Goal: Transaction & Acquisition: Book appointment/travel/reservation

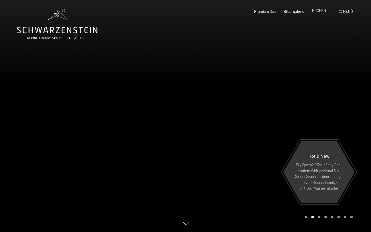
click at [316, 12] on span "BUCHEN" at bounding box center [319, 10] width 14 height 5
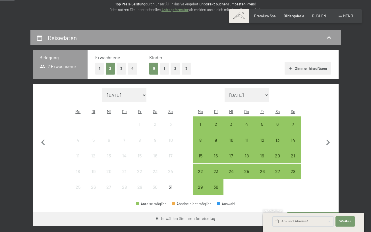
scroll to position [86, 0]
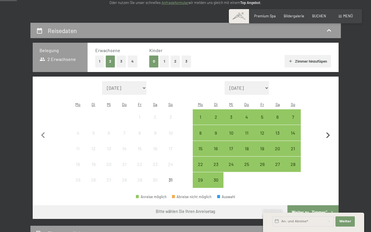
click at [329, 132] on icon "button" at bounding box center [329, 135] width 4 height 6
select select "[DATE]"
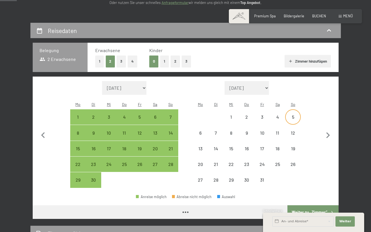
select select "[DATE]"
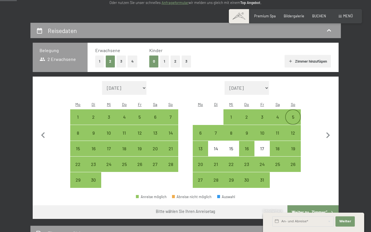
click at [292, 115] on div "5" at bounding box center [293, 122] width 14 height 14
select select "2025-09-01"
select select "2025-10-01"
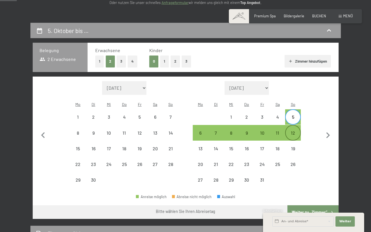
click at [292, 131] on div "12" at bounding box center [293, 138] width 14 height 14
select select "2025-09-01"
select select "2025-10-01"
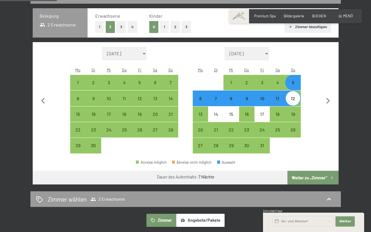
click at [307, 171] on button "Weiter zu „Zimmer“" at bounding box center [313, 178] width 51 height 14
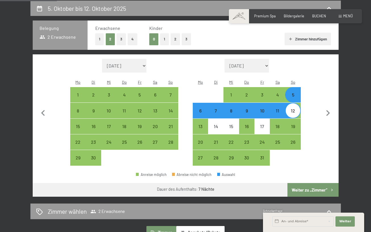
select select "2025-09-01"
select select "2025-10-01"
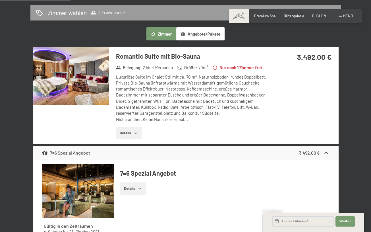
scroll to position [129, 0]
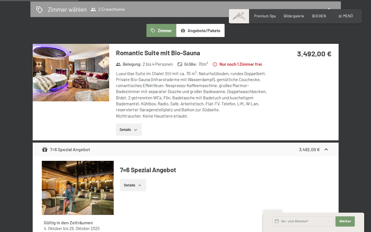
click at [71, 48] on img at bounding box center [71, 72] width 77 height 57
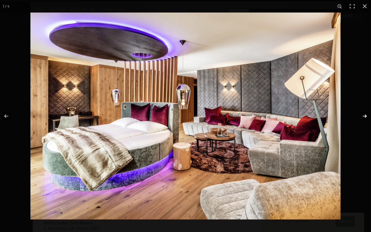
click at [363, 116] on button "button" at bounding box center [361, 116] width 20 height 28
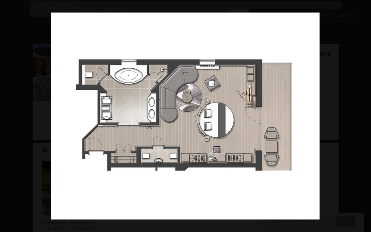
click at [363, 116] on button "button" at bounding box center [361, 116] width 20 height 28
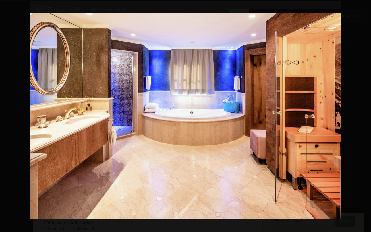
click at [363, 116] on button "button" at bounding box center [361, 116] width 20 height 28
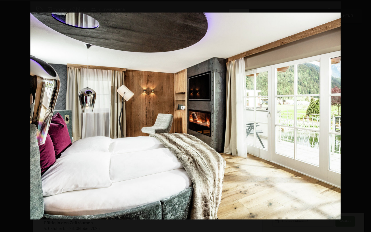
click at [363, 116] on button "button" at bounding box center [361, 116] width 20 height 28
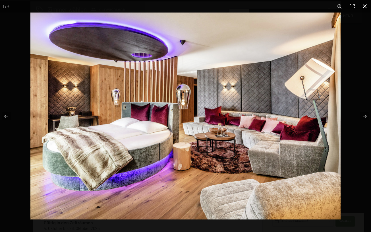
click at [365, 7] on button "button" at bounding box center [365, 6] width 13 height 13
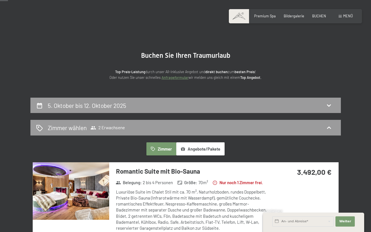
scroll to position [14, 0]
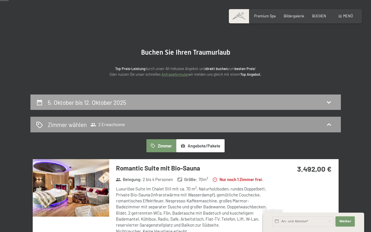
click at [128, 102] on div "5. Oktober bis 12. Oktober 2025" at bounding box center [88, 102] width 81 height 8
select select "2025-09-01"
select select "2025-10-01"
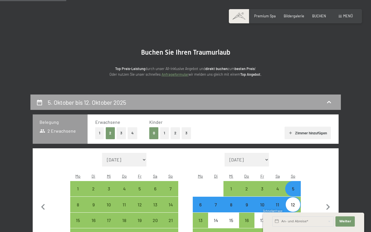
scroll to position [108, 0]
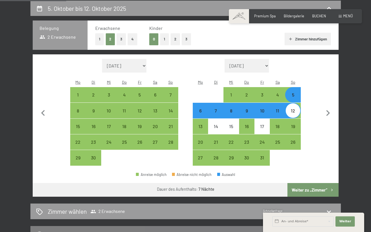
click at [168, 132] on span "Einwilligung Marketing*" at bounding box center [154, 132] width 47 height 6
click at [128, 132] on input "Einwilligung Marketing*" at bounding box center [125, 132] width 6 height 6
click at [170, 133] on span "Einwilligung Marketing*" at bounding box center [154, 132] width 47 height 6
click at [128, 133] on input "Einwilligung Marketing*" at bounding box center [125, 132] width 6 height 6
checkbox input "false"
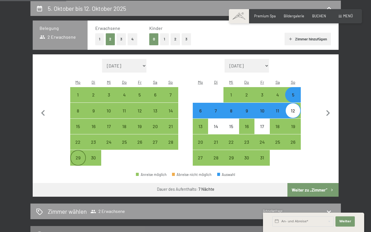
click at [81, 155] on div "29" at bounding box center [78, 162] width 14 height 14
select select "2025-09-01"
select select "2025-10-01"
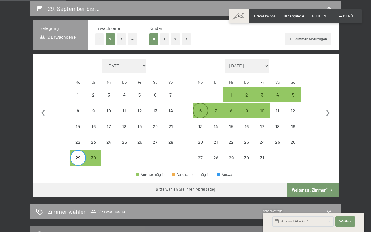
click at [203, 103] on div "6" at bounding box center [200, 110] width 14 height 14
select select "2025-09-01"
select select "2025-10-01"
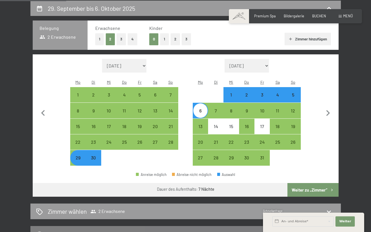
click at [302, 183] on button "Weiter zu „Zimmer“" at bounding box center [313, 190] width 51 height 14
select select "2025-09-01"
select select "2025-10-01"
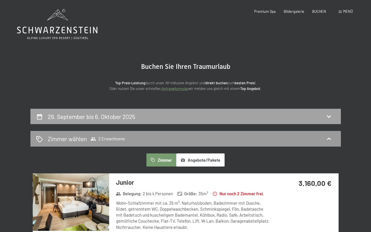
scroll to position [0, 0]
click at [229, 115] on div "29. September bis 6. Oktober 2025" at bounding box center [185, 116] width 299 height 8
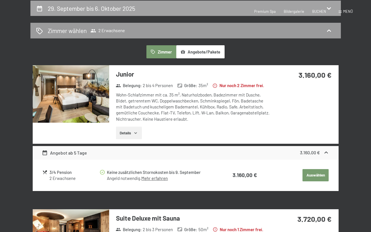
select select "2025-09-01"
select select "2025-10-01"
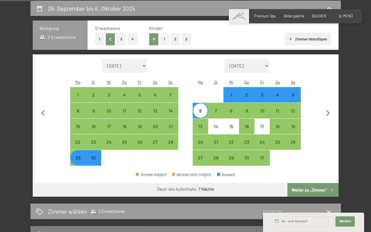
click at [279, 92] on div "4" at bounding box center [277, 99] width 14 height 14
select select "2025-09-01"
select select "2025-10-01"
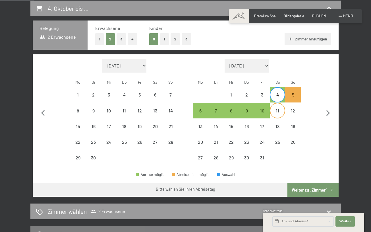
click at [280, 108] on div "11" at bounding box center [277, 115] width 14 height 14
select select "2025-09-01"
select select "2025-10-01"
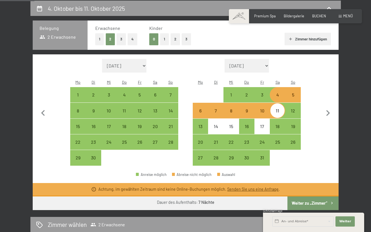
click at [270, 92] on div "4" at bounding box center [277, 99] width 14 height 14
select select "2025-09-01"
select select "2025-10-01"
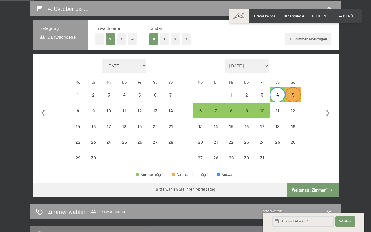
click at [294, 92] on div "5" at bounding box center [293, 99] width 14 height 14
select select "2025-09-01"
select select "2025-10-01"
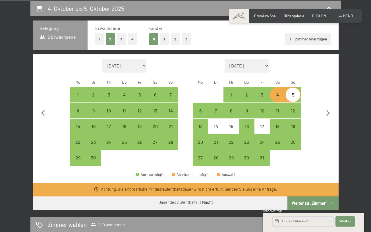
click at [278, 92] on div "4" at bounding box center [277, 99] width 14 height 14
select select "2025-09-01"
select select "2025-10-01"
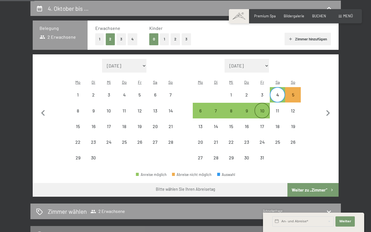
click at [263, 108] on div "10" at bounding box center [262, 115] width 14 height 14
select select "2025-09-01"
select select "2025-10-01"
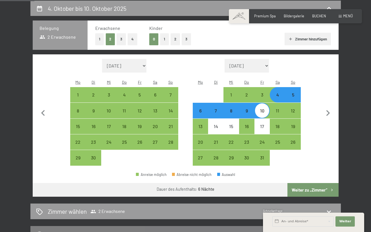
click at [298, 183] on button "Weiter zu „Zimmer“" at bounding box center [313, 190] width 51 height 14
select select "2025-09-01"
select select "2025-10-01"
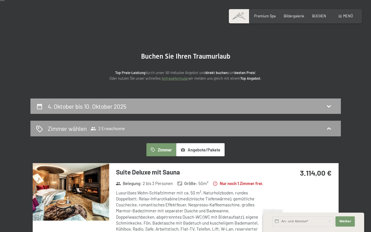
click at [327, 105] on icon at bounding box center [329, 106] width 4 height 2
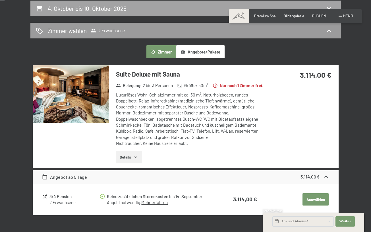
select select "2025-09-01"
select select "2025-10-01"
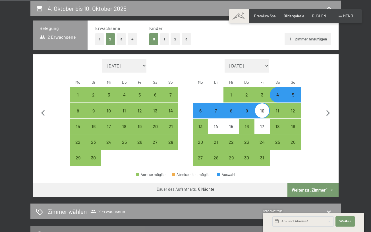
click at [295, 92] on div "5" at bounding box center [293, 99] width 14 height 14
select select "2025-09-01"
select select "2025-10-01"
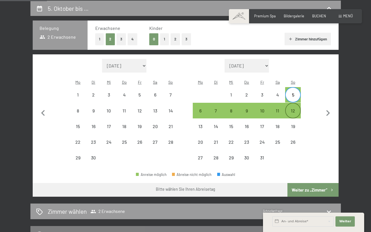
click at [296, 108] on div "12" at bounding box center [293, 115] width 14 height 14
select select "2025-09-01"
select select "2025-10-01"
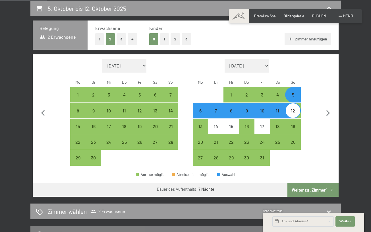
click at [307, 183] on button "Weiter zu „Zimmer“" at bounding box center [313, 190] width 51 height 14
select select "2025-09-01"
select select "2025-10-01"
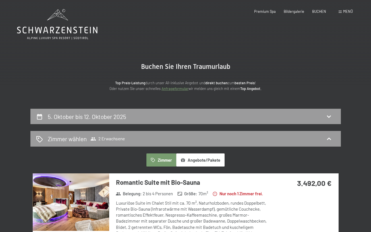
scroll to position [0, 0]
